Goal: Information Seeking & Learning: Learn about a topic

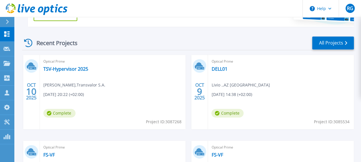
scroll to position [149, 0]
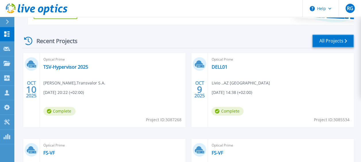
click at [333, 40] on link "All Projects" at bounding box center [333, 40] width 42 height 13
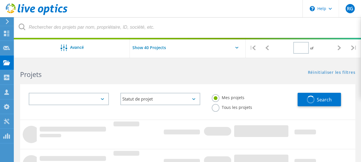
type input "1"
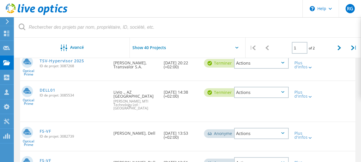
scroll to position [91, 0]
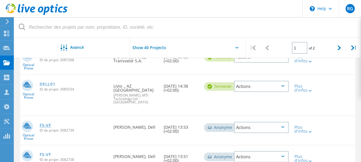
click at [43, 123] on link "FS-VF" at bounding box center [45, 125] width 11 height 4
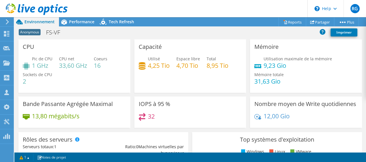
click at [98, 36] on div "Anonymous FS-VF Imprimer" at bounding box center [189, 32] width 351 height 11
click at [82, 24] on span "Performance" at bounding box center [81, 21] width 25 height 5
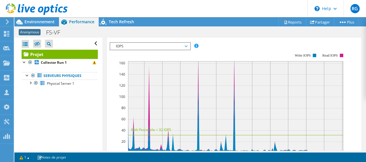
scroll to position [143, 0]
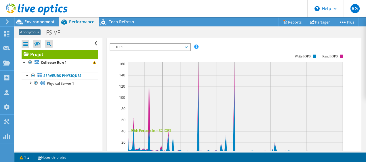
click at [171, 47] on span "IOPS" at bounding box center [150, 47] width 74 height 7
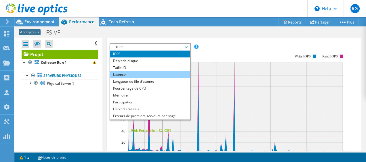
click at [156, 72] on li "Latence" at bounding box center [150, 74] width 80 height 7
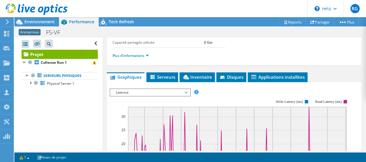
scroll to position [101, 0]
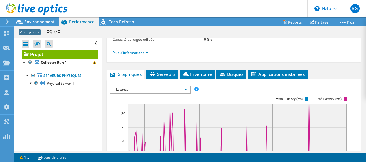
click at [180, 86] on span "Latence" at bounding box center [150, 89] width 74 height 7
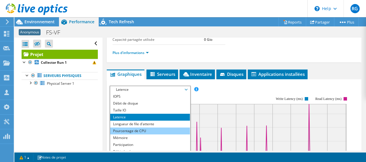
click at [156, 128] on li "Pourcentage de CPU" at bounding box center [150, 131] width 80 height 7
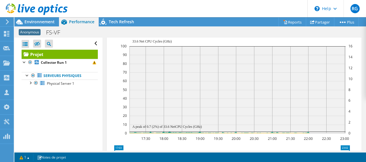
scroll to position [164, 0]
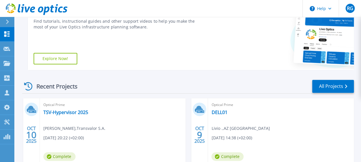
scroll to position [105, 0]
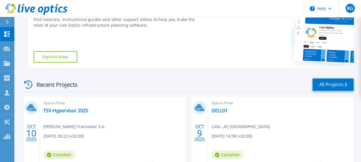
click at [324, 89] on link "All Projects" at bounding box center [333, 84] width 42 height 13
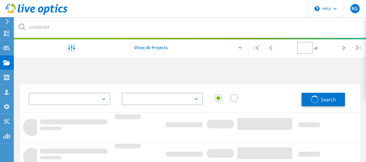
type input "1"
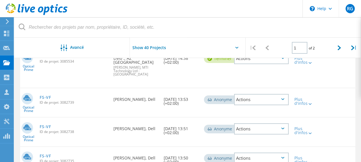
scroll to position [115, 0]
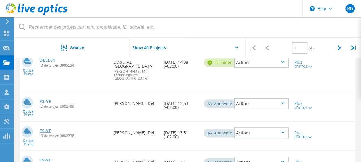
click at [43, 129] on link "FS-VF" at bounding box center [45, 131] width 11 height 4
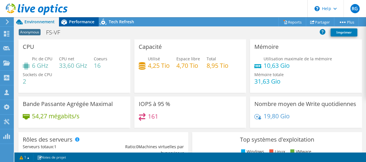
click at [87, 21] on span "Performance" at bounding box center [81, 21] width 25 height 5
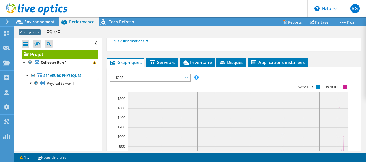
scroll to position [114, 0]
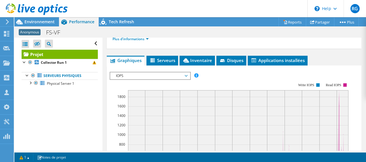
click at [162, 74] on span "IOPS" at bounding box center [150, 75] width 74 height 7
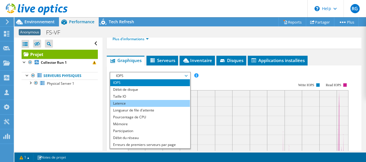
click at [151, 101] on li "Latence" at bounding box center [150, 103] width 80 height 7
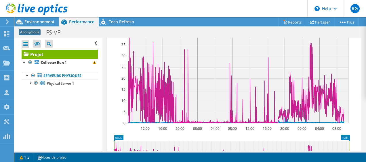
scroll to position [165, 0]
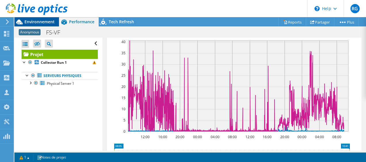
click at [40, 23] on span "Environnement" at bounding box center [39, 21] width 30 height 5
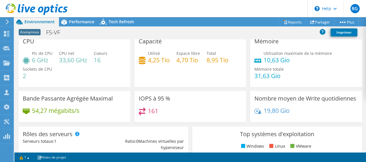
scroll to position [0, 0]
